Goal: Transaction & Acquisition: Purchase product/service

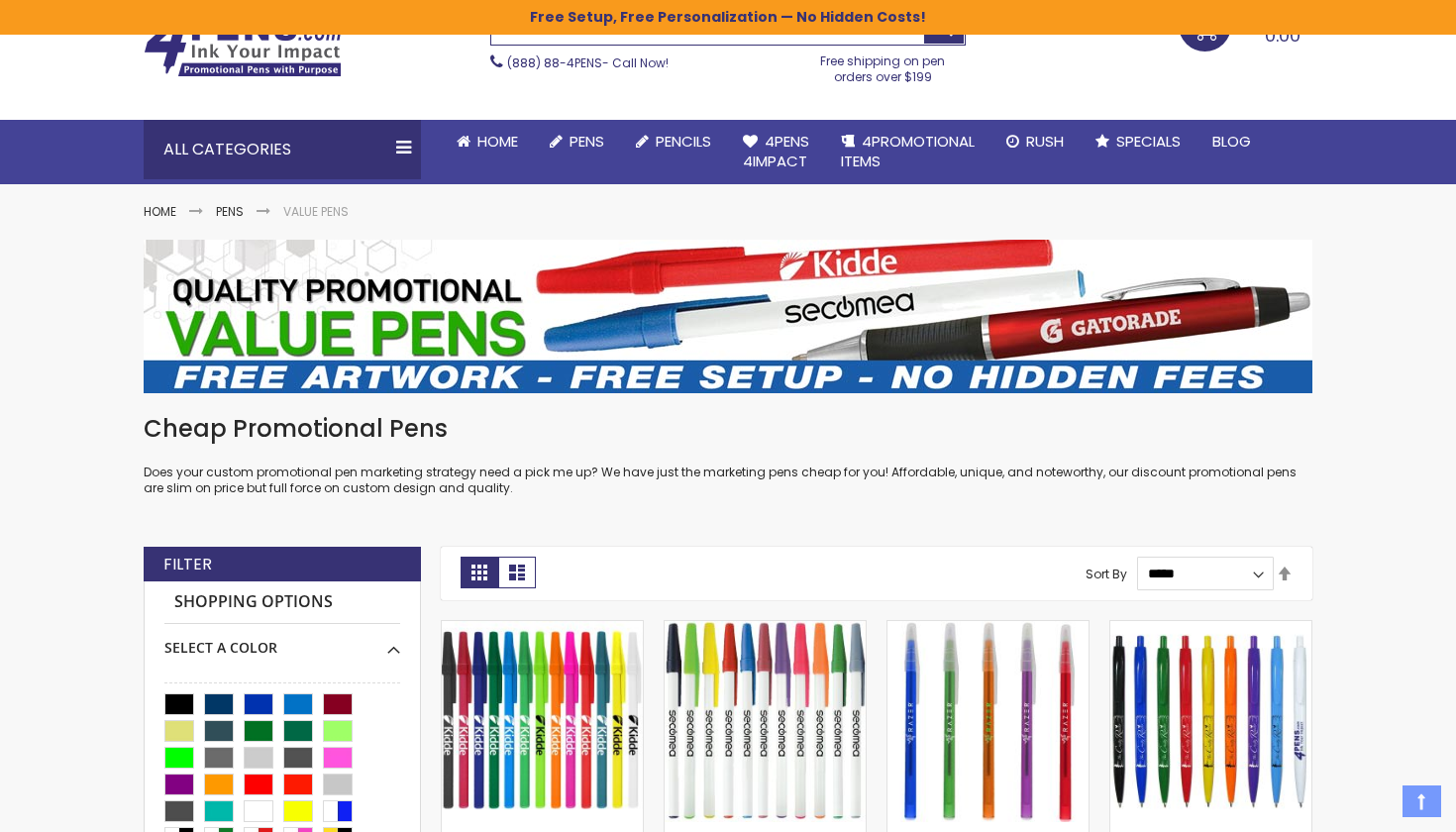
scroll to position [225, 0]
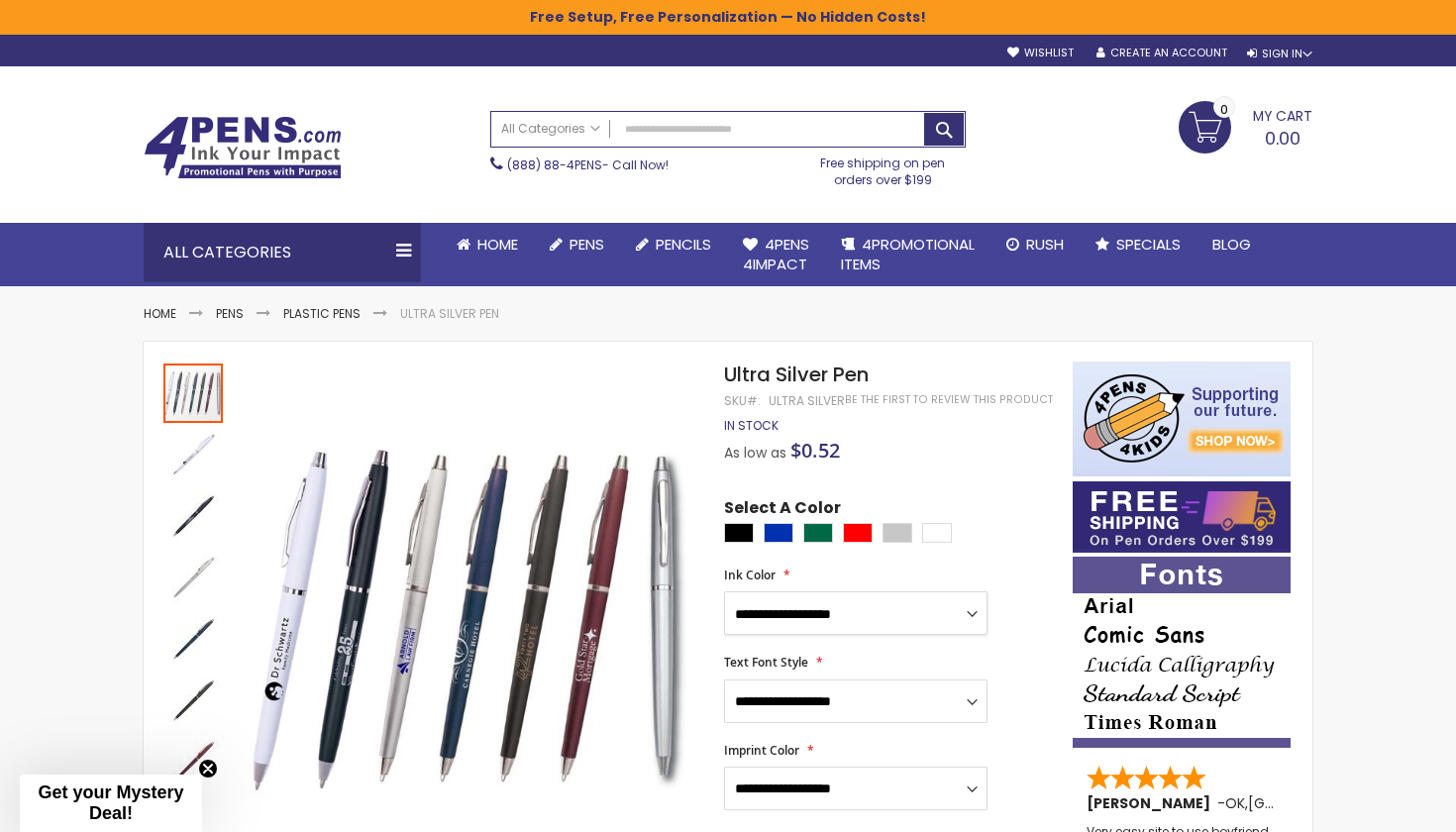
select select "****"
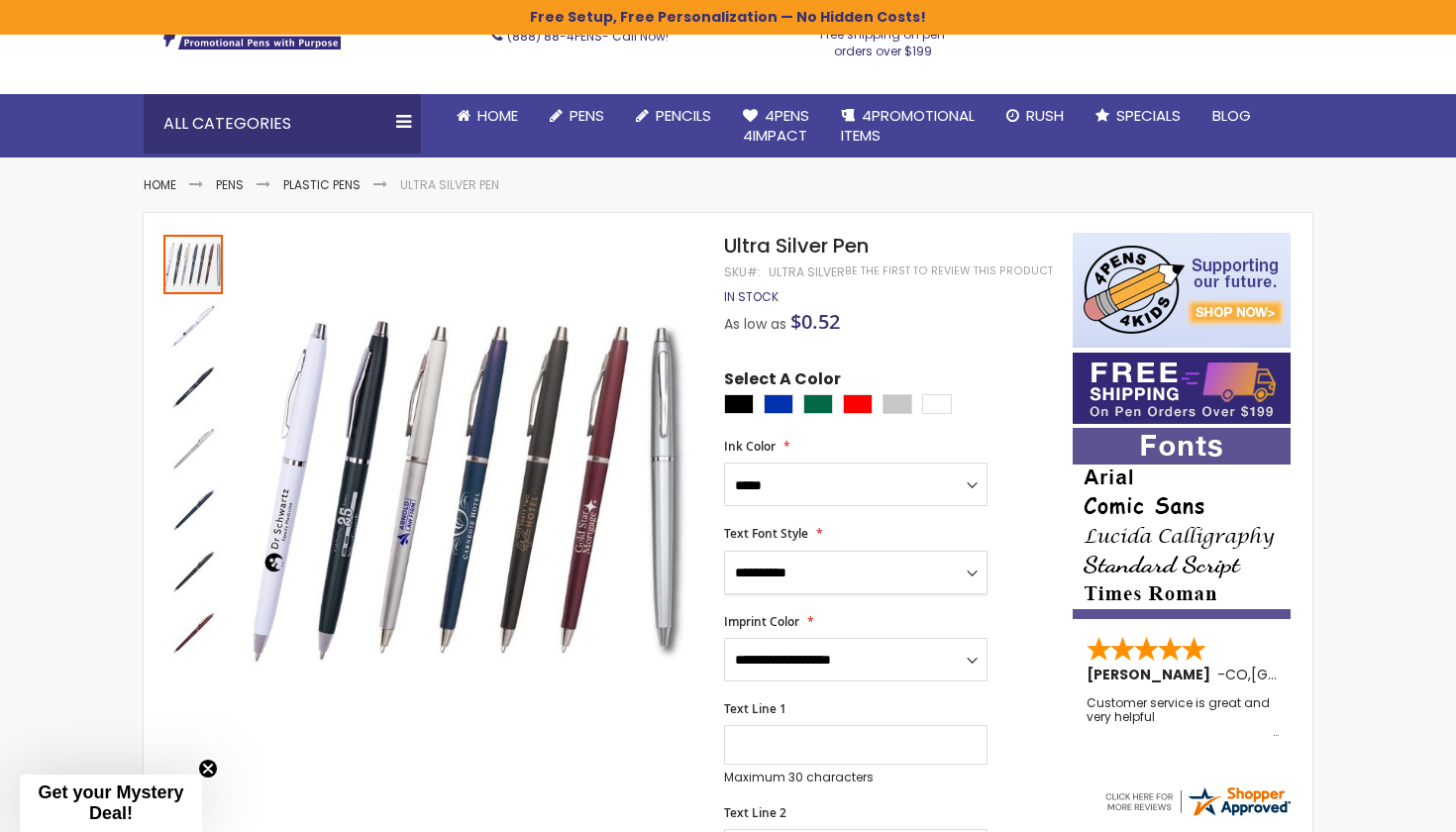
scroll to position [141, 0]
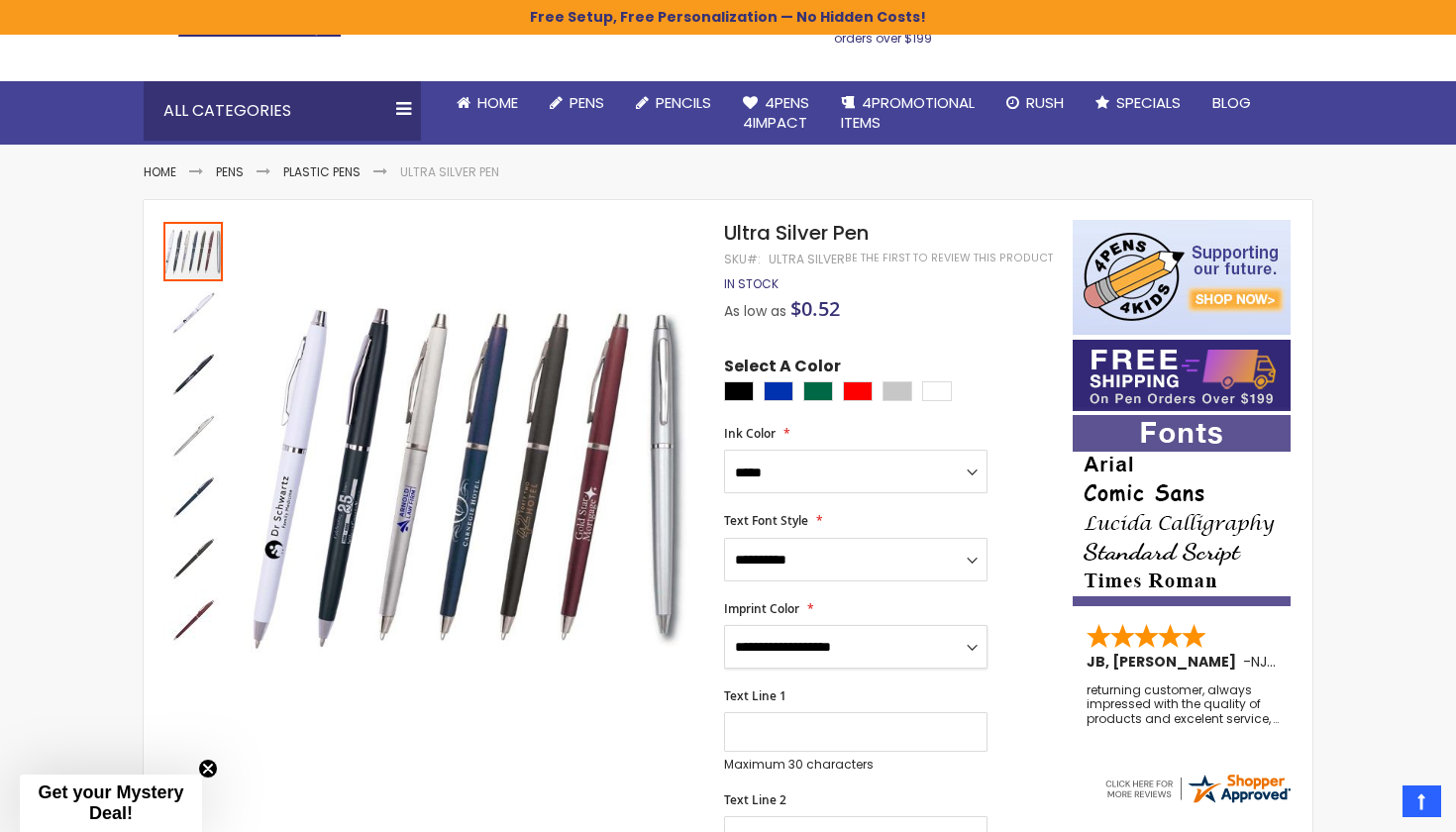
select select "****"
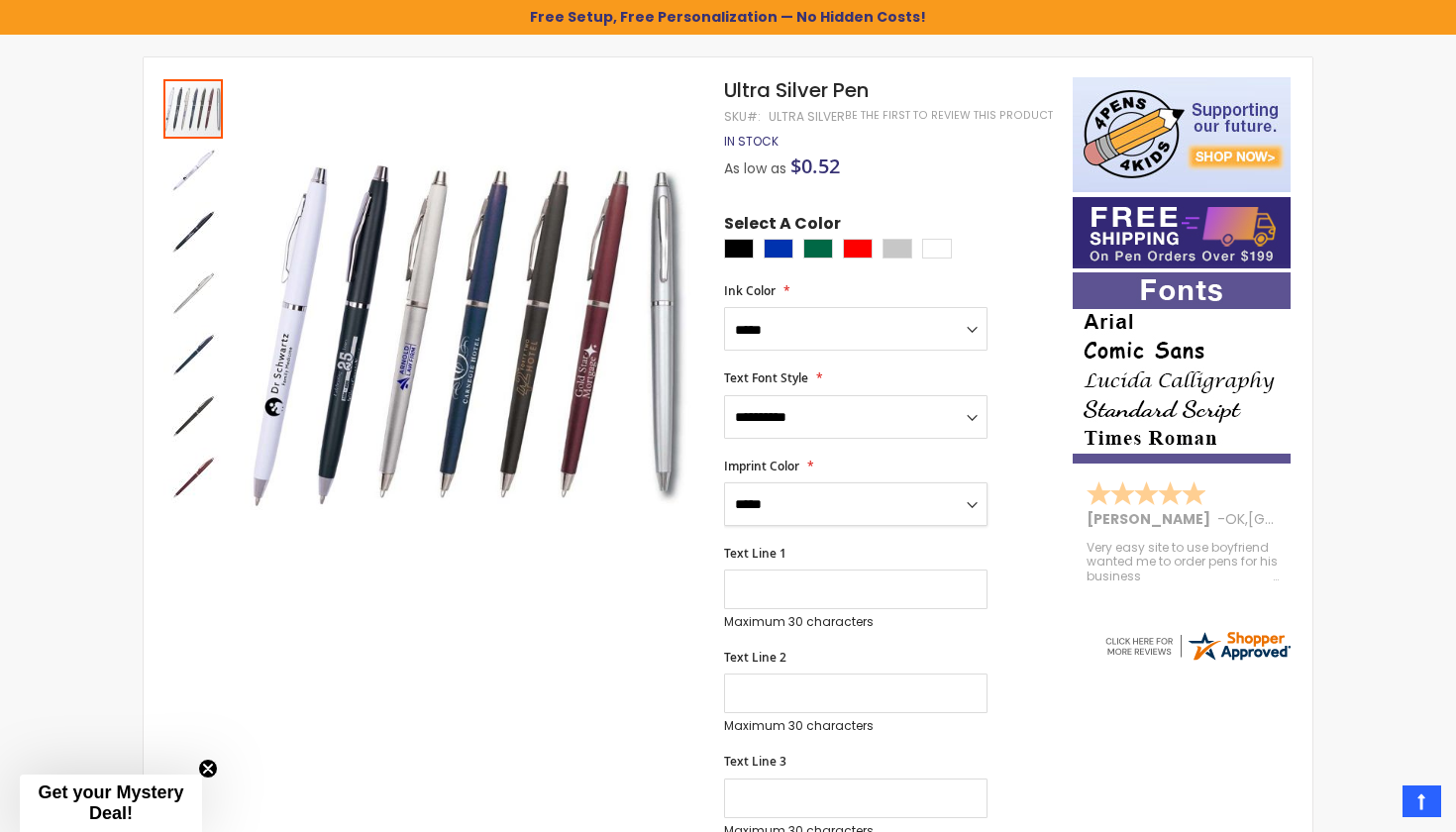
scroll to position [284, 0]
click at [758, 577] on input "Text Line 1" at bounding box center [855, 590] width 264 height 40
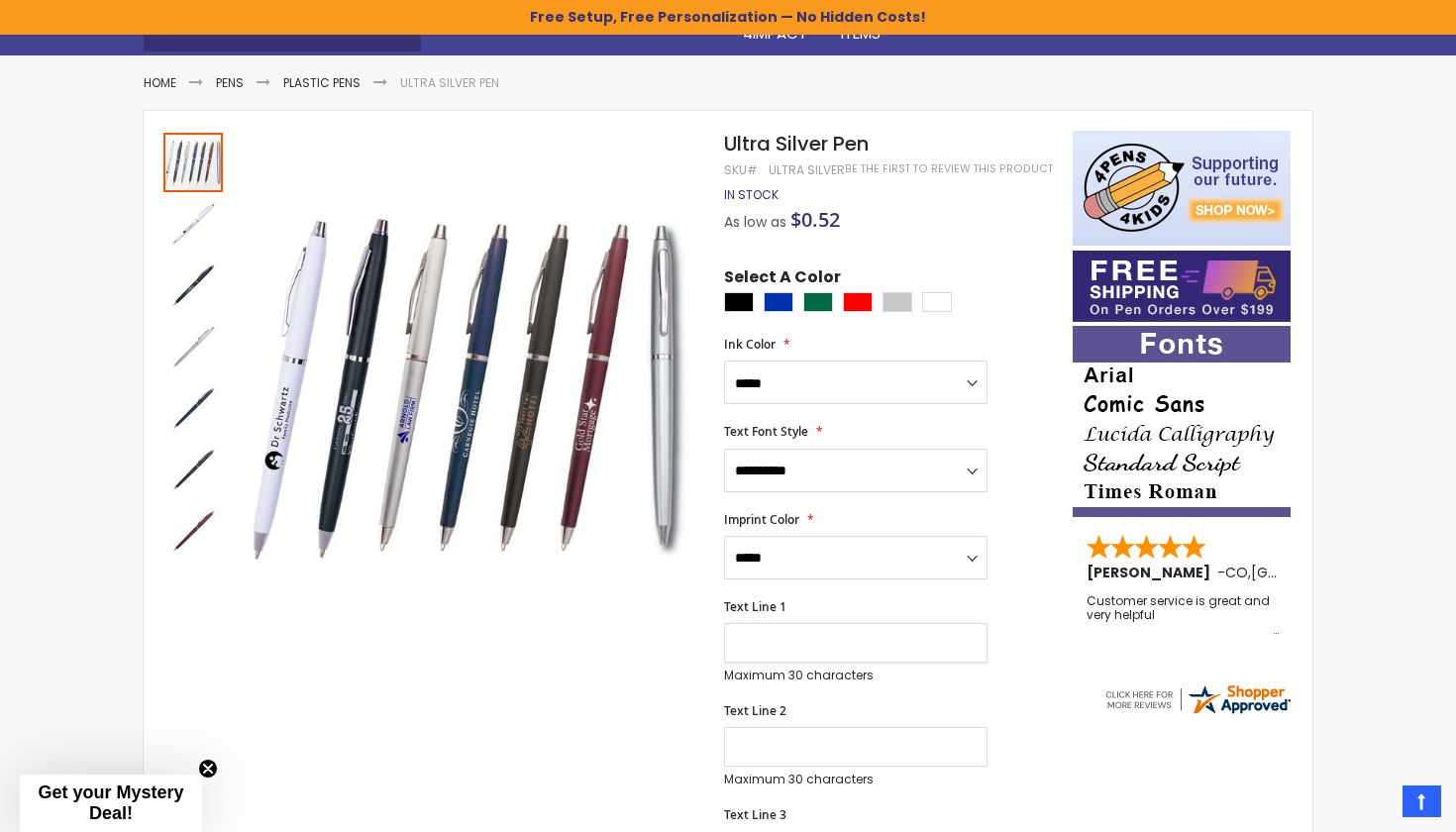
scroll to position [229, 0]
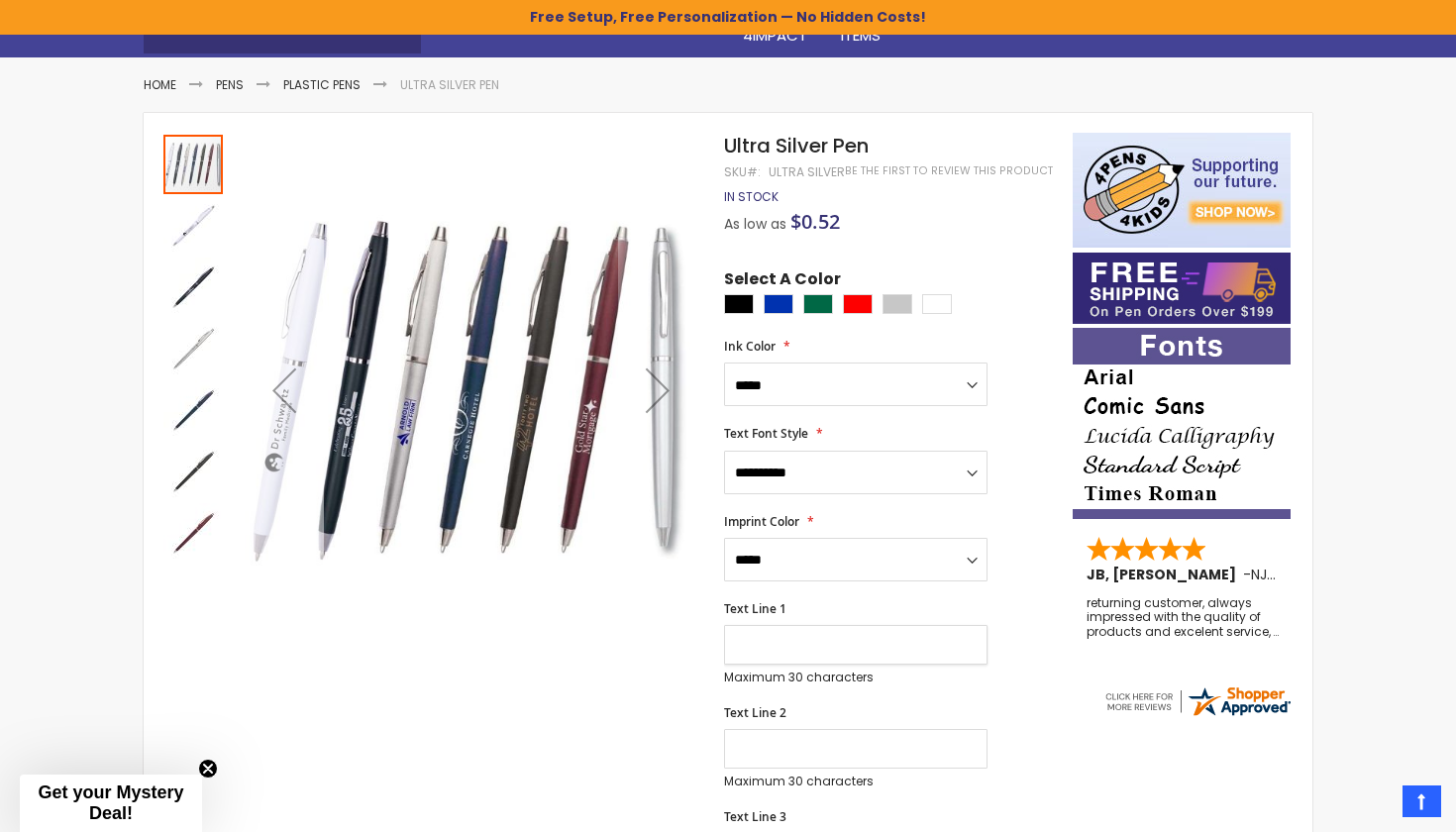
click at [280, 387] on div "Previous" at bounding box center [285, 390] width 80 height 80
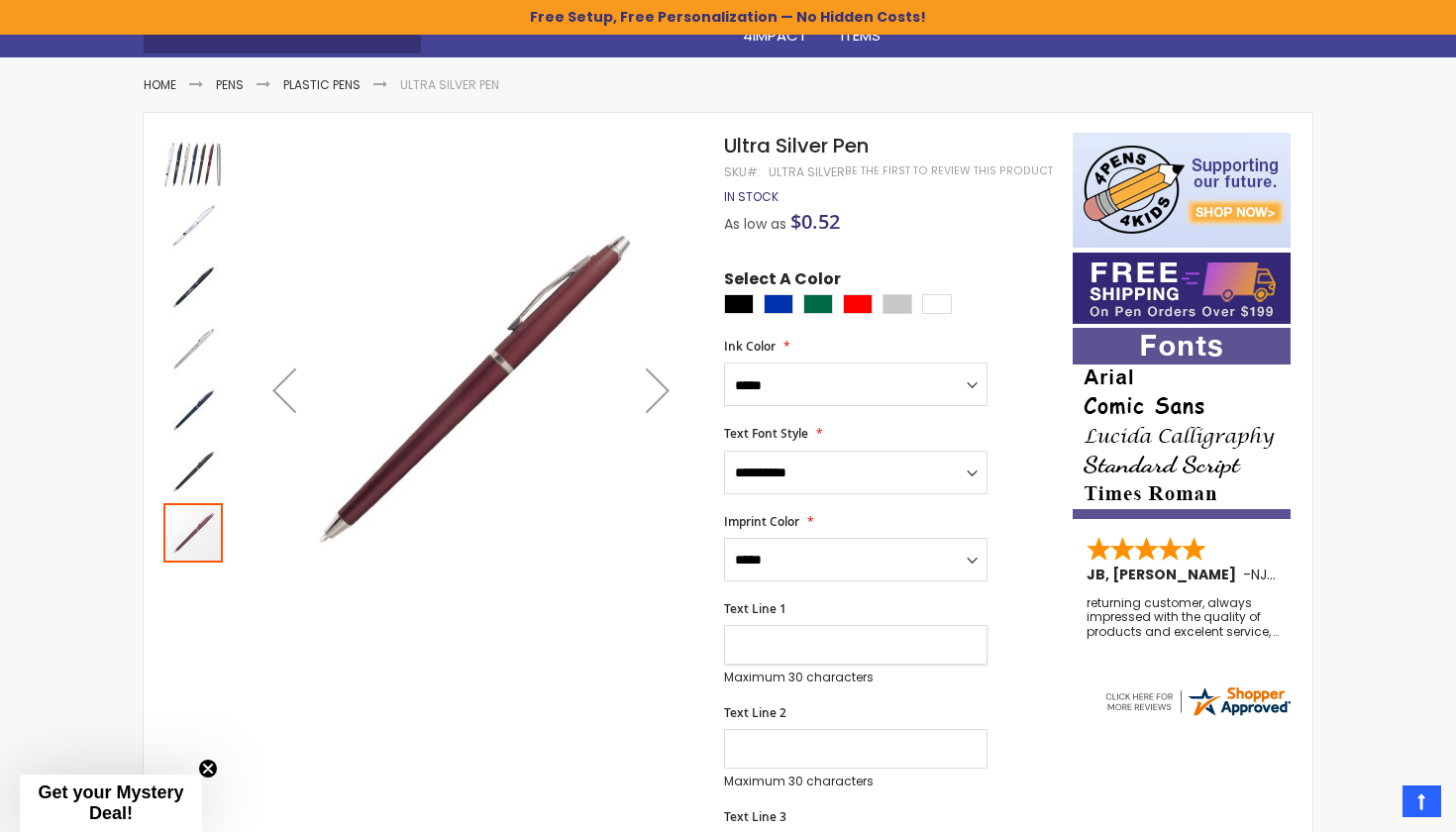
click at [280, 387] on div "Previous" at bounding box center [285, 390] width 80 height 80
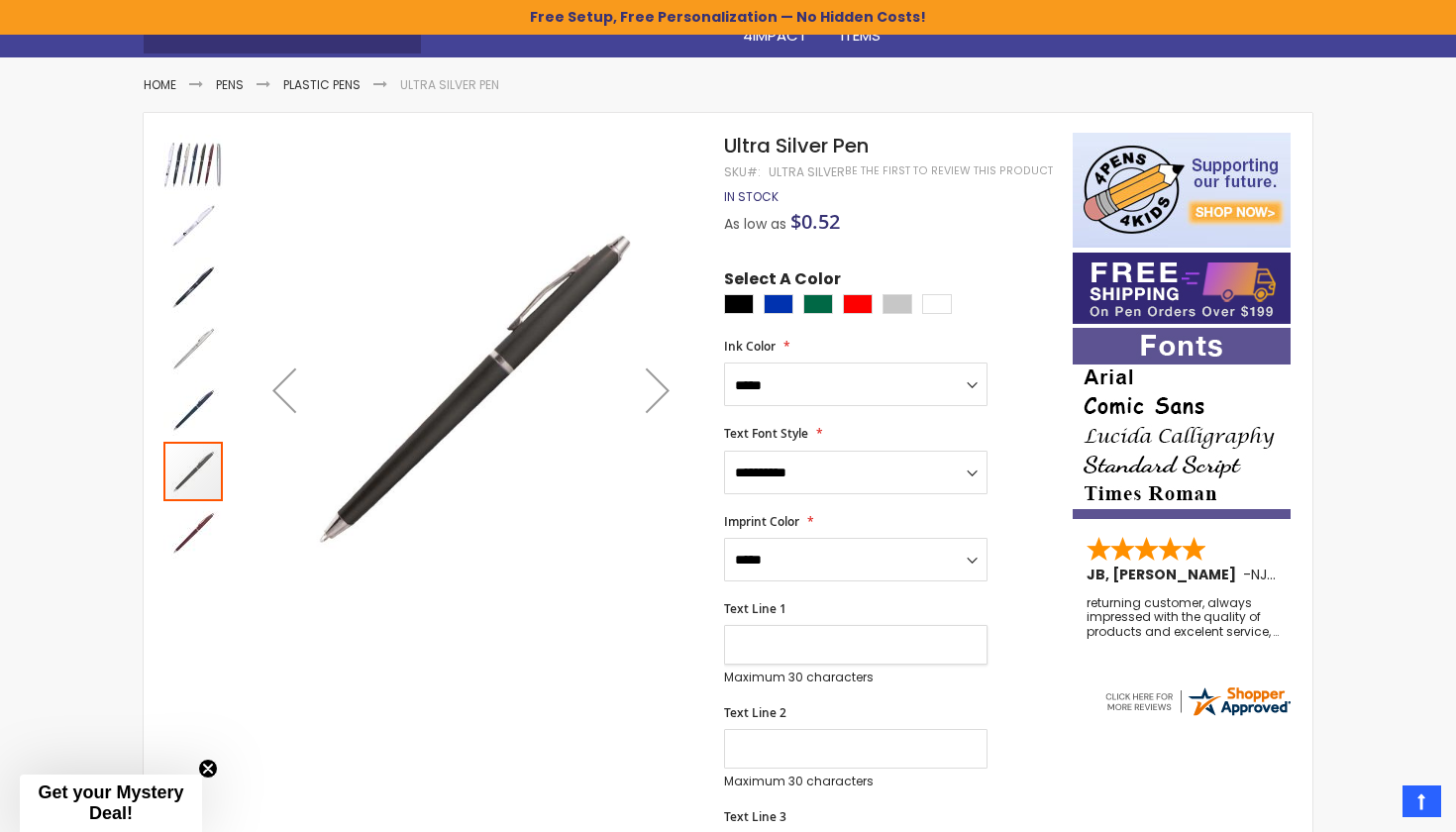
click at [280, 388] on div "Previous" at bounding box center [285, 390] width 80 height 80
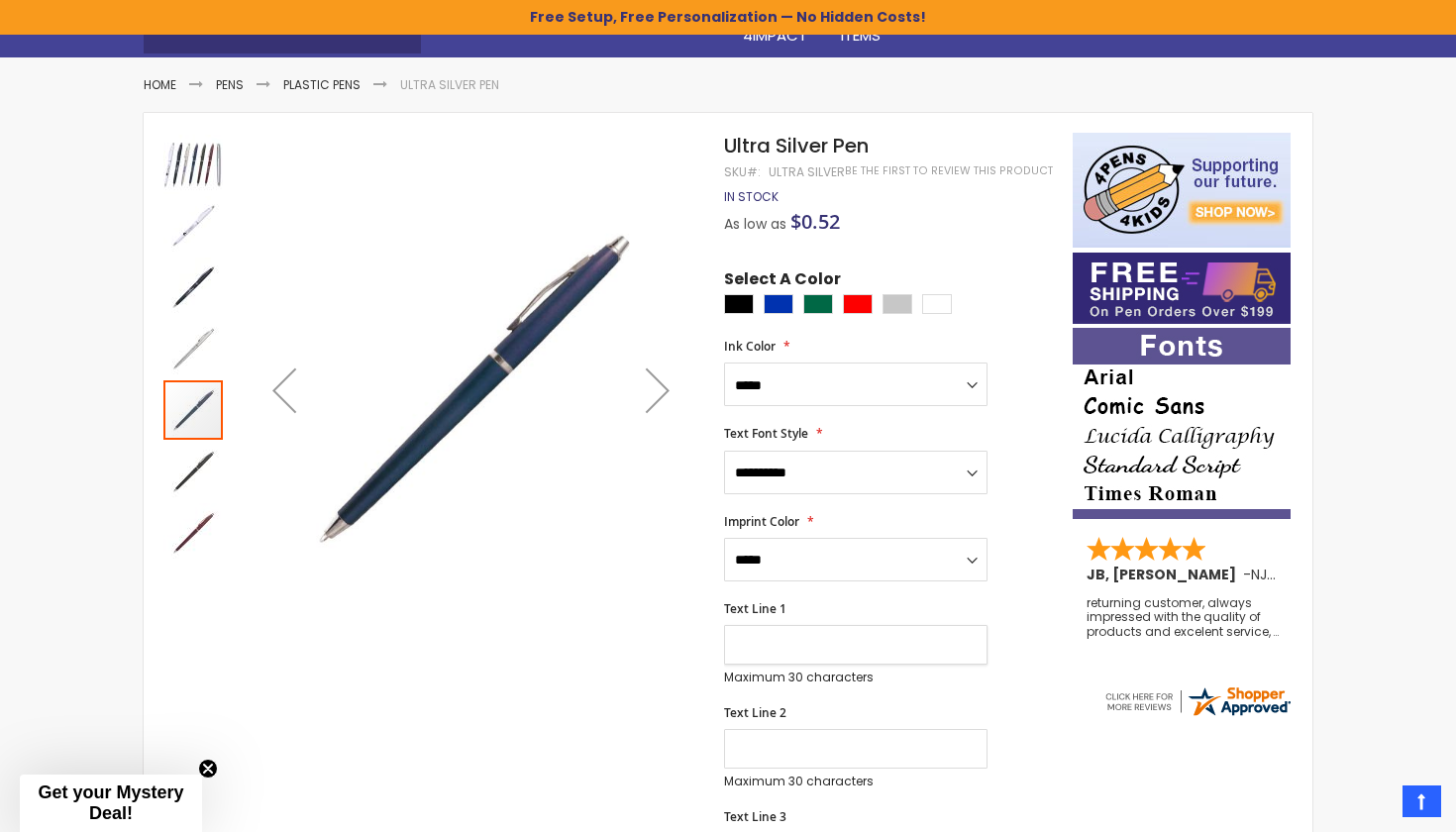
click at [280, 389] on div "Previous" at bounding box center [285, 390] width 80 height 80
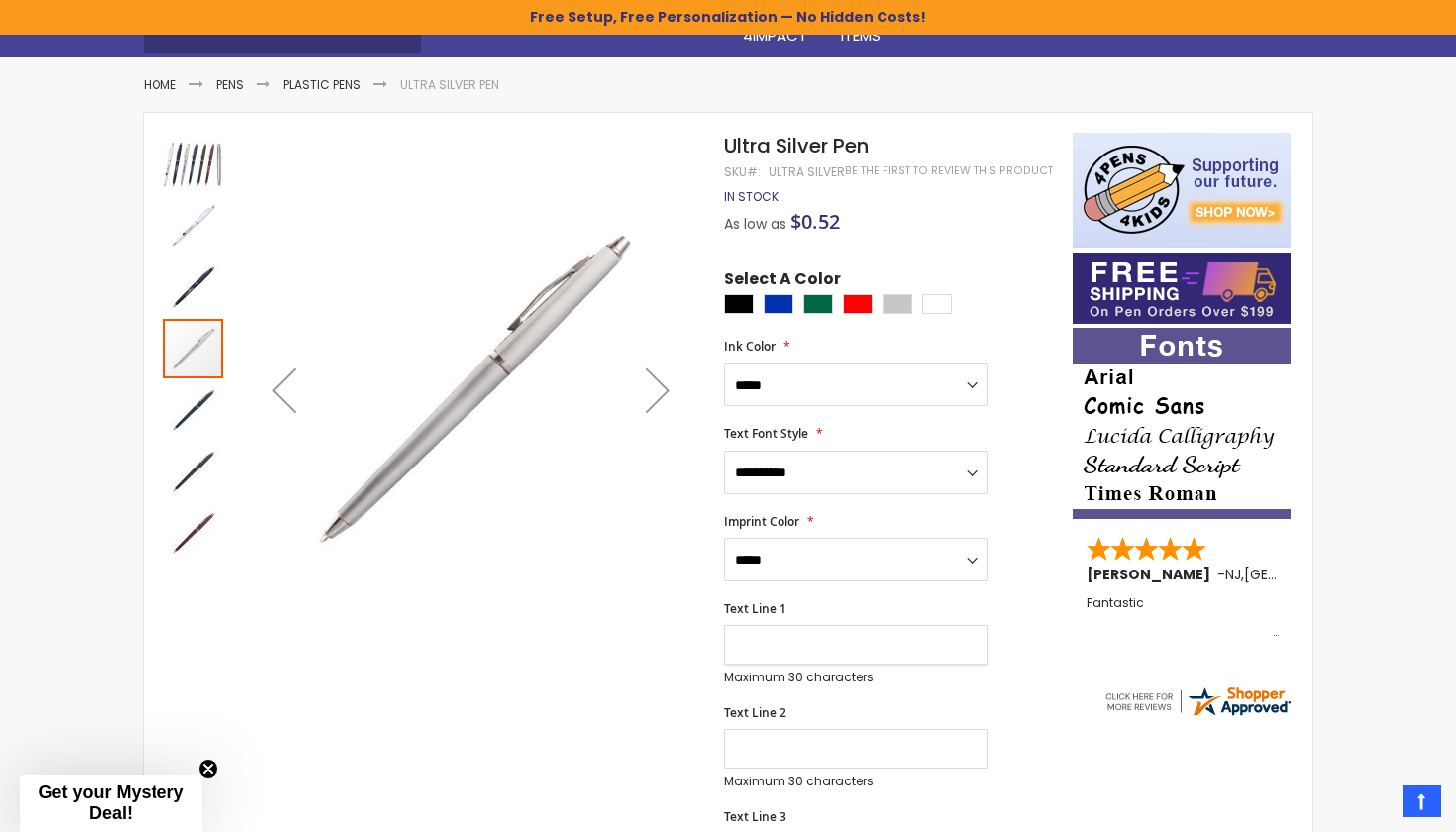
click at [280, 389] on div "Previous" at bounding box center [285, 390] width 80 height 80
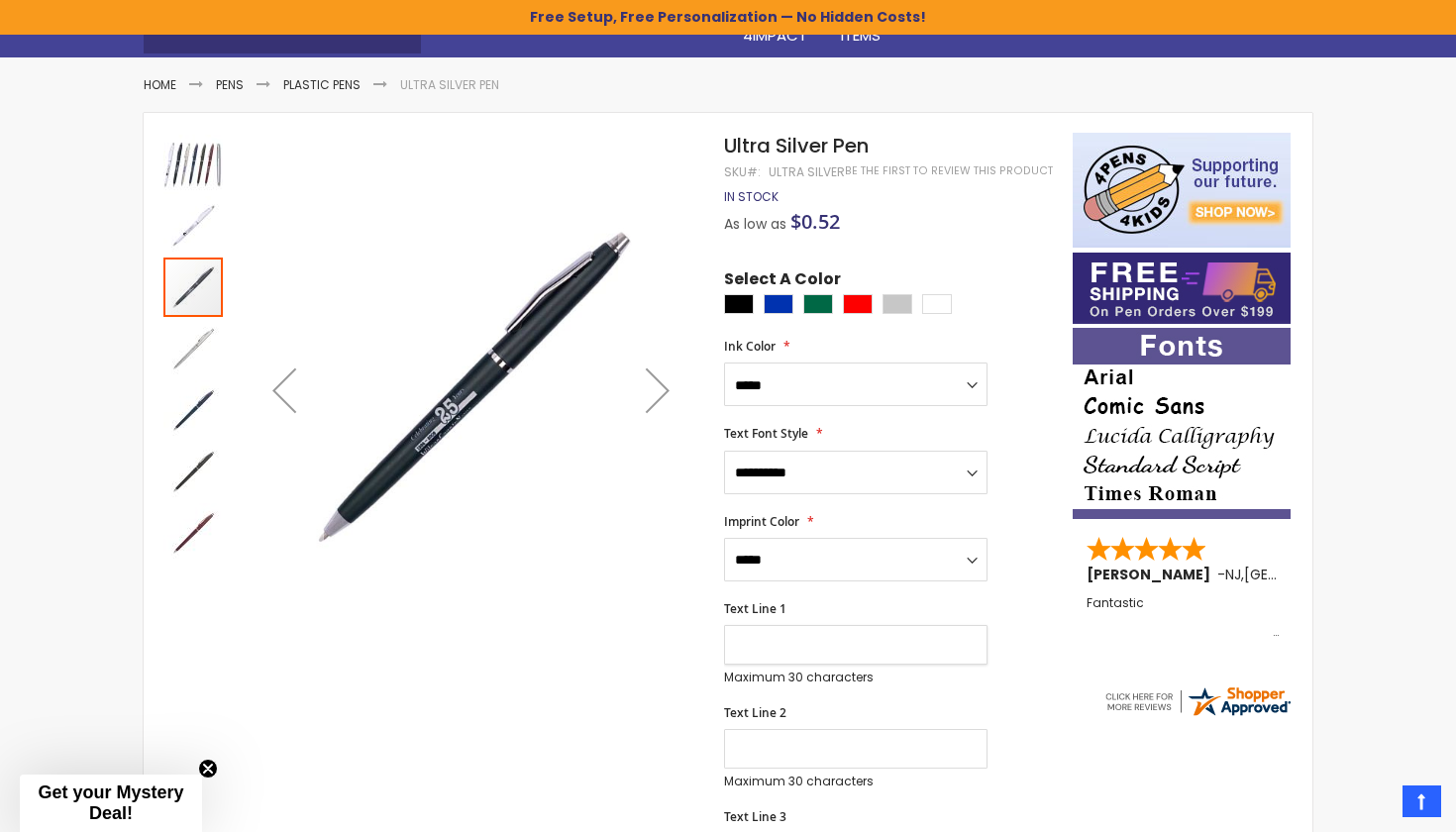
click at [281, 390] on div "Previous" at bounding box center [285, 390] width 80 height 80
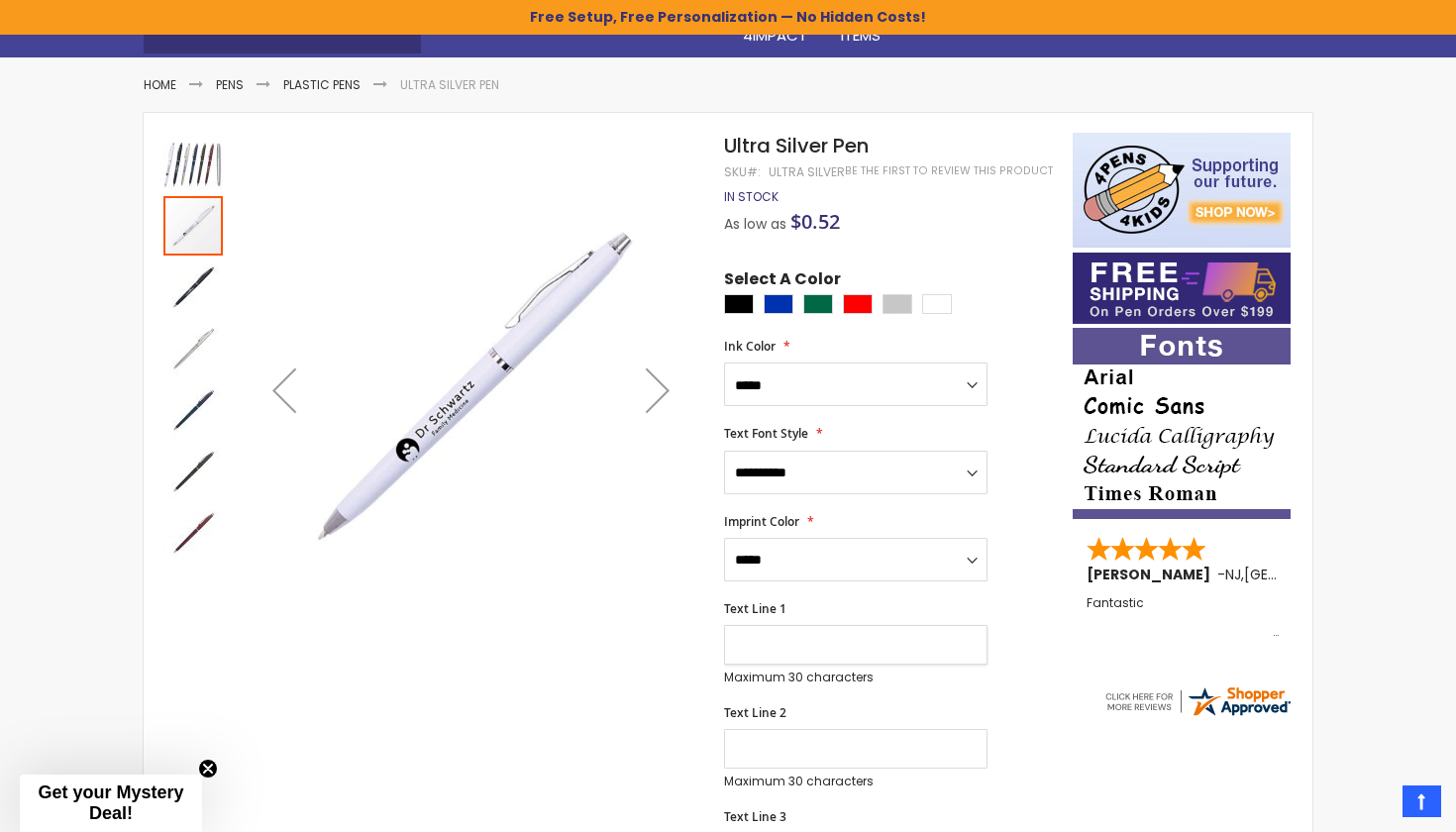
click at [282, 391] on div "Previous" at bounding box center [285, 390] width 80 height 80
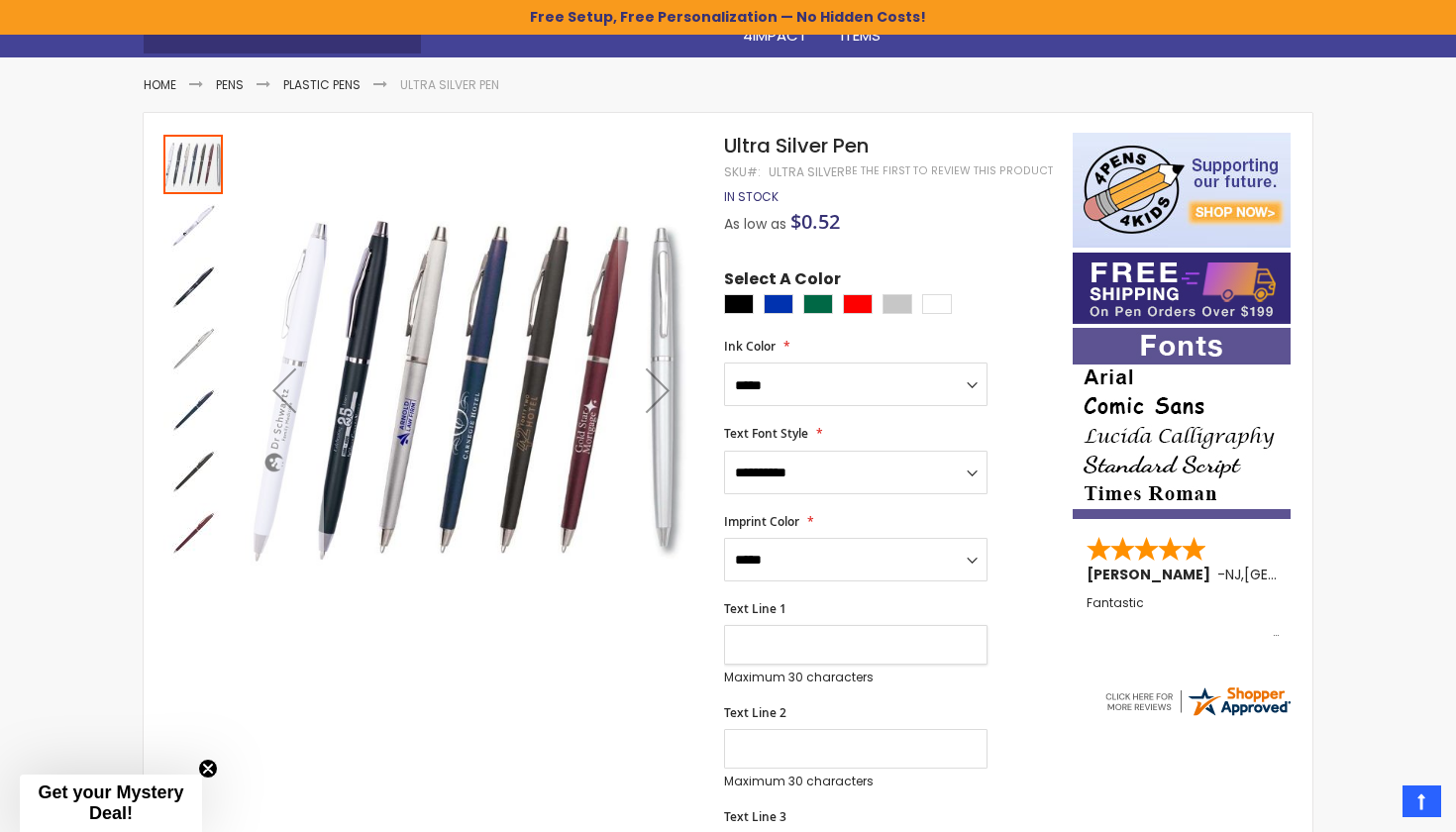
click at [283, 391] on div "Previous" at bounding box center [285, 390] width 80 height 80
